Goal: Task Accomplishment & Management: Use online tool/utility

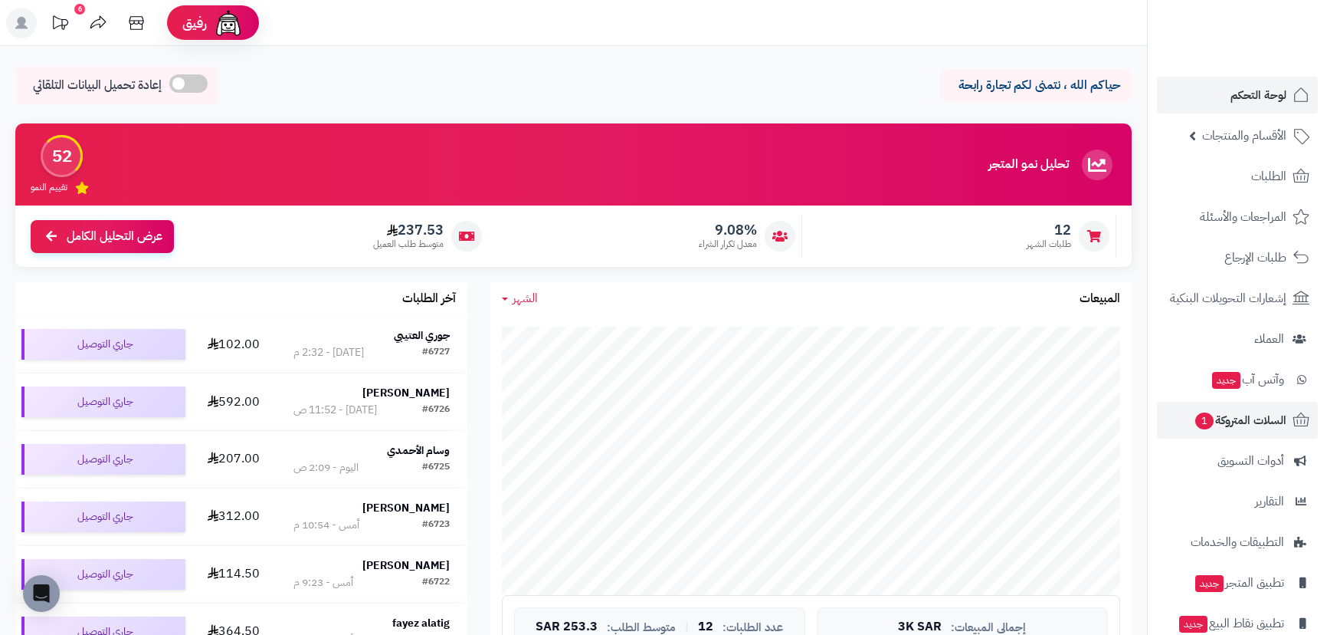
scroll to position [348, 0]
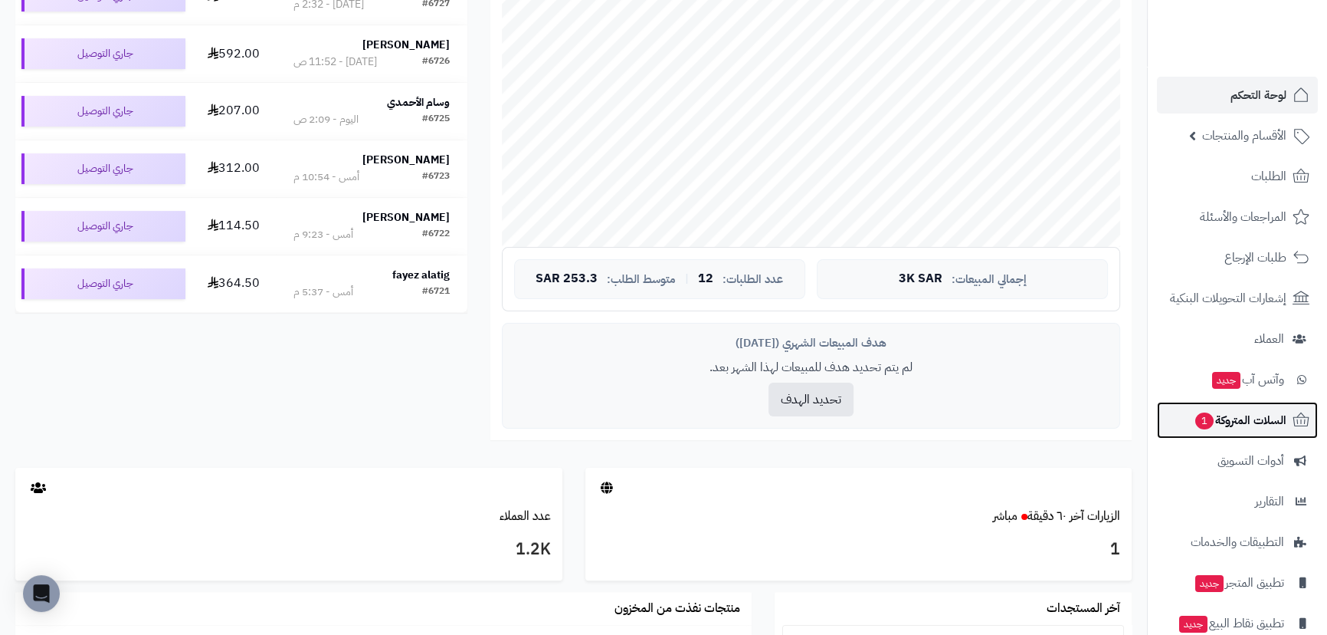
click at [1239, 428] on span "السلات المتروكة 1" at bounding box center [1240, 419] width 93 height 21
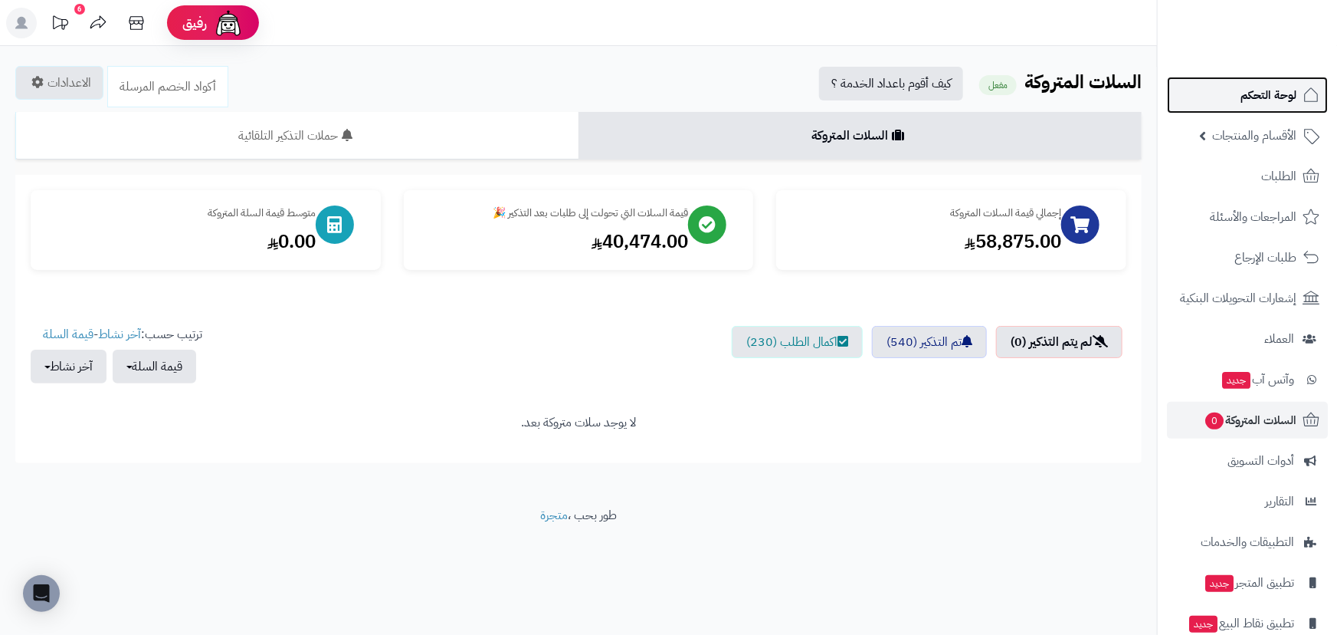
click at [1271, 97] on span "لوحة التحكم" at bounding box center [1269, 94] width 56 height 21
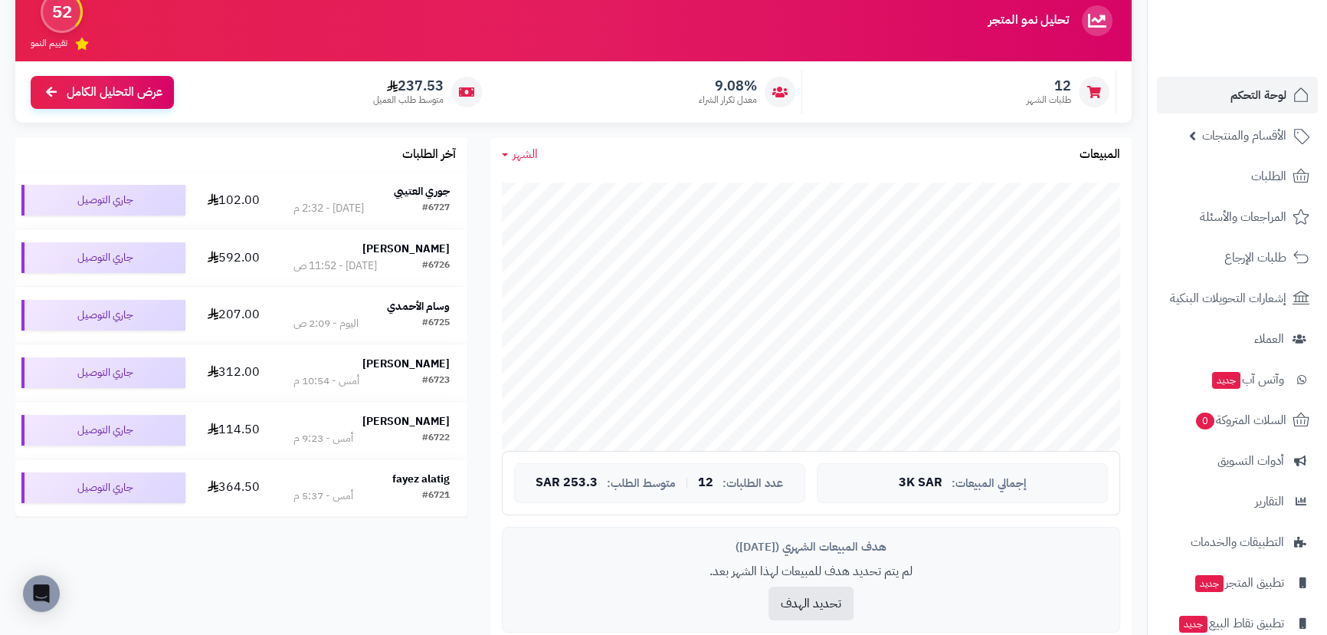
scroll to position [139, 0]
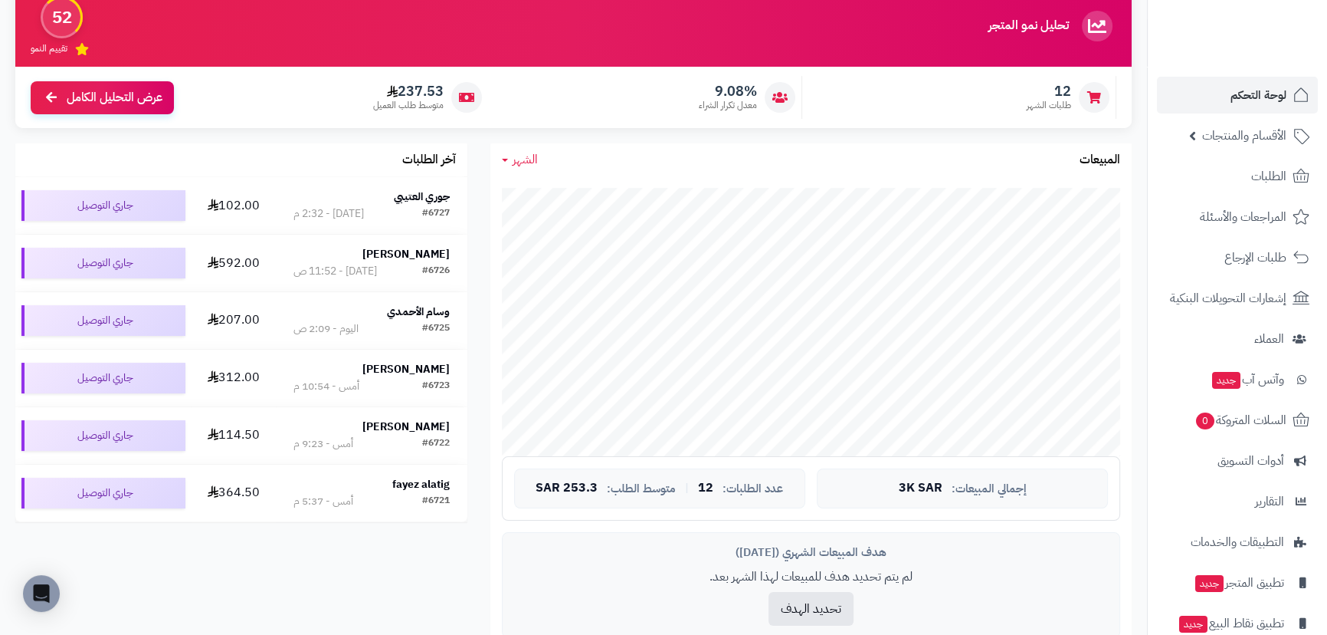
click at [513, 160] on span "الشهر" at bounding box center [525, 159] width 25 height 18
click at [591, 253] on link "الشهر" at bounding box center [551, 252] width 123 height 28
click at [502, 159] on icon at bounding box center [505, 160] width 6 height 3
click at [562, 288] on link "السنة" at bounding box center [551, 281] width 123 height 28
